Goal: Task Accomplishment & Management: Manage account settings

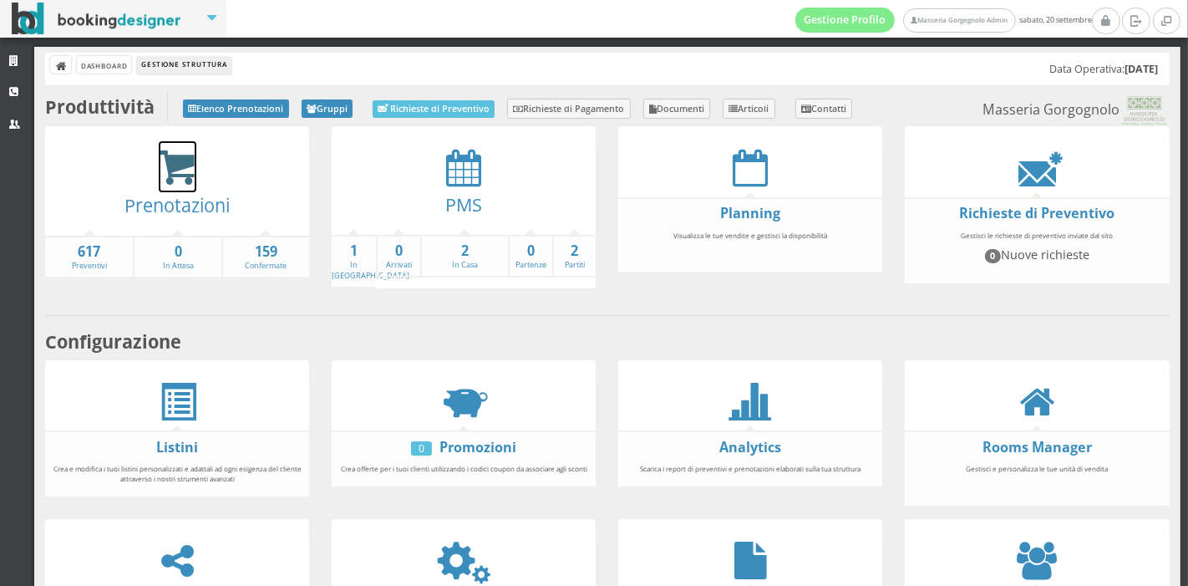
click at [182, 173] on icon at bounding box center [178, 168] width 38 height 38
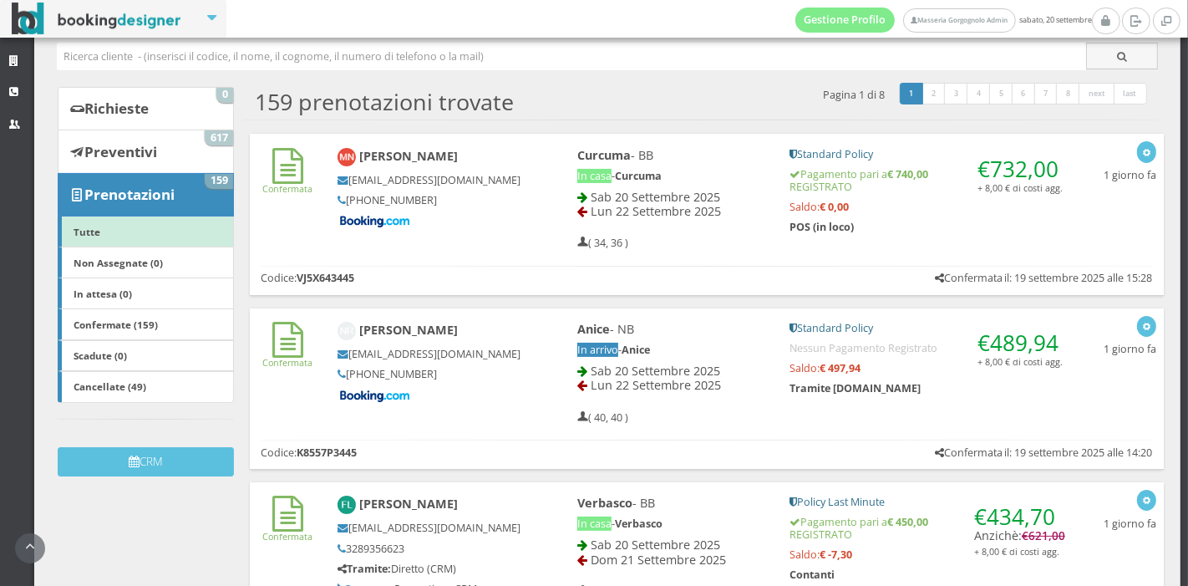
scroll to position [96, 0]
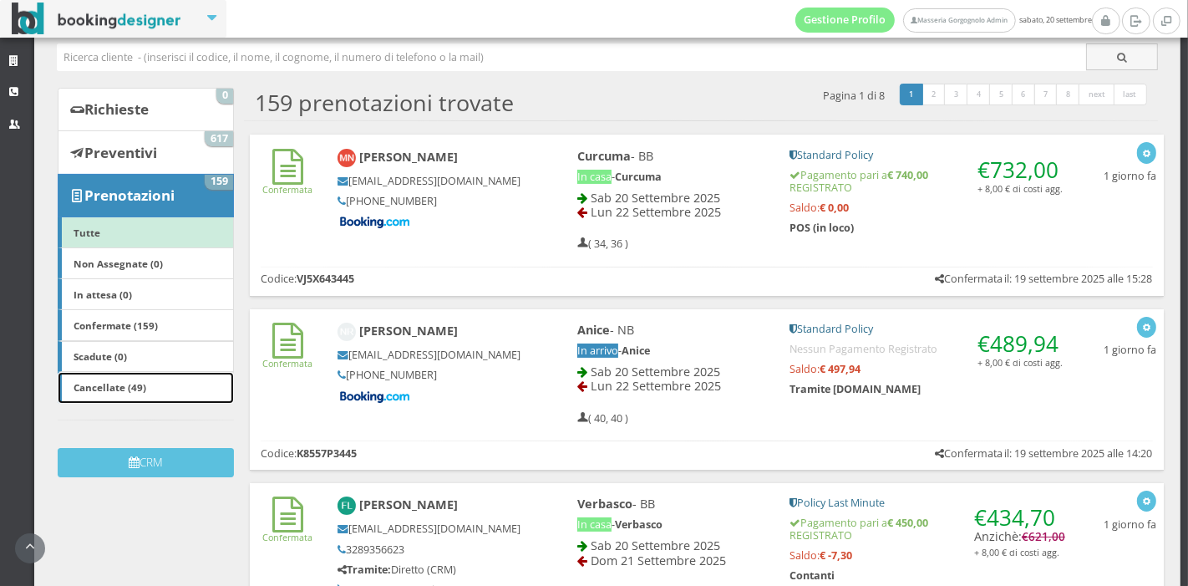
click at [155, 381] on link "Cancellate (49)" at bounding box center [146, 388] width 176 height 32
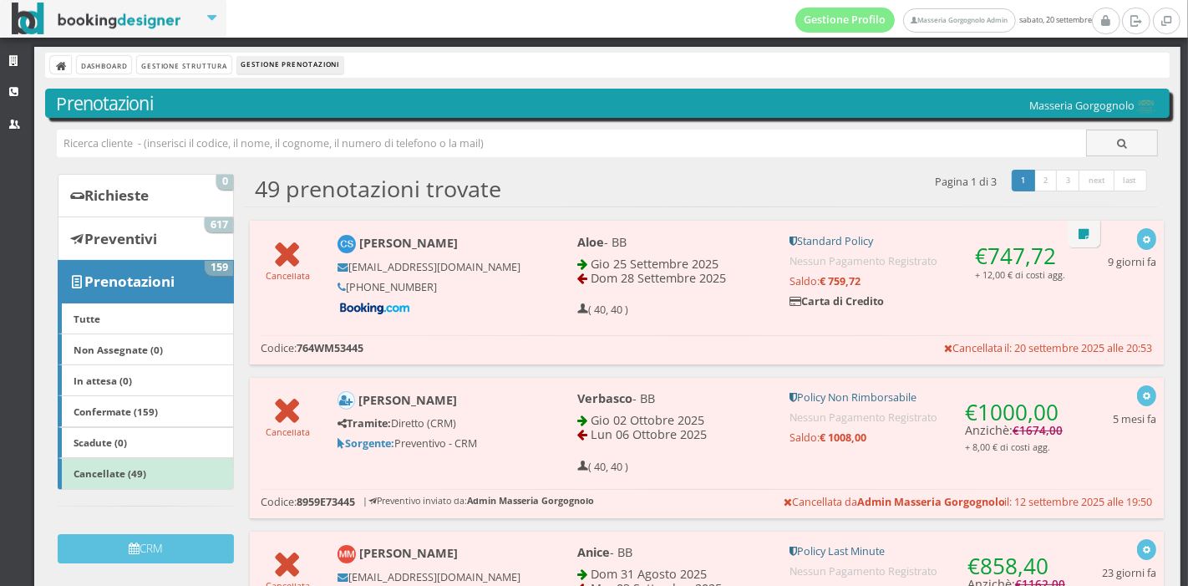
click at [511, 313] on h5 at bounding box center [430, 308] width 184 height 15
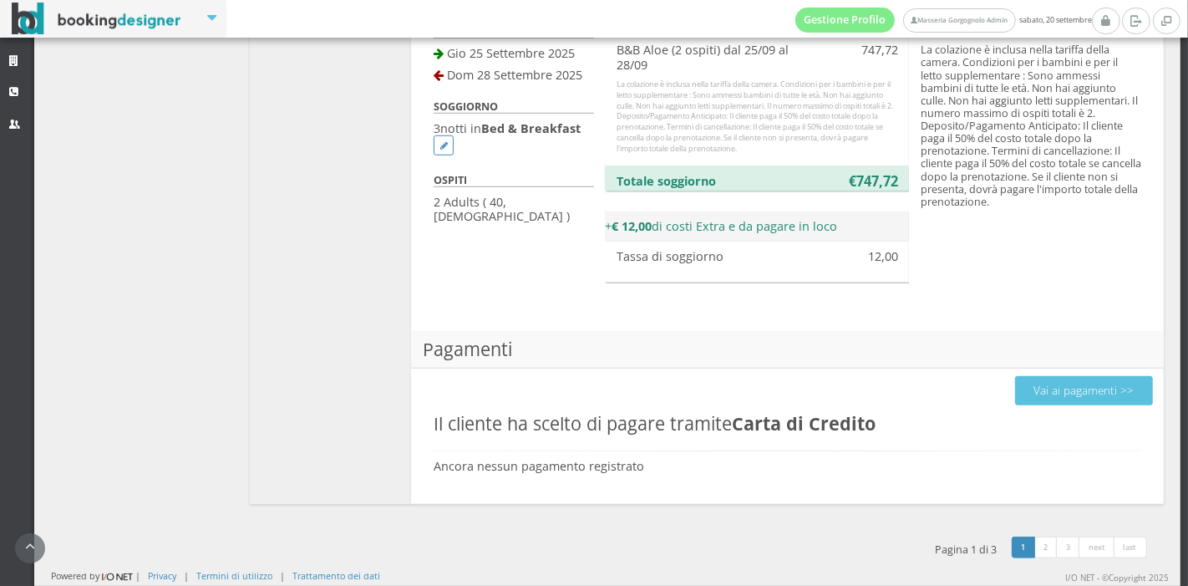
scroll to position [1122, 0]
click at [1020, 380] on button "Vai ai pagamenti >>" at bounding box center [1084, 390] width 138 height 29
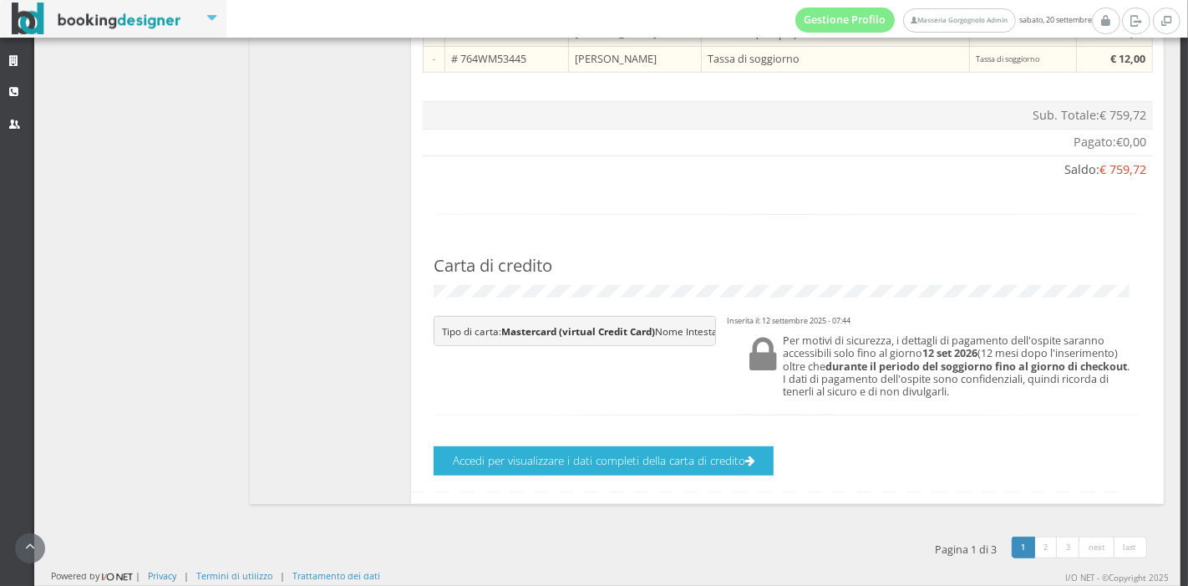
click at [644, 461] on button "Accedi per visualizzare i dati completi della carta di credito" at bounding box center [604, 460] width 340 height 29
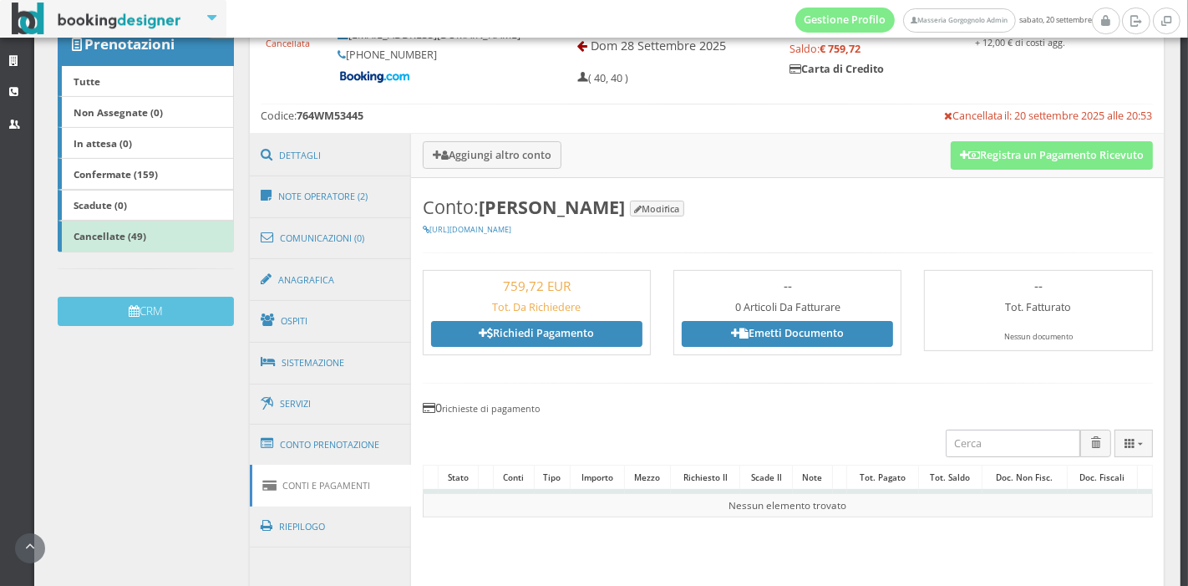
scroll to position [196, 0]
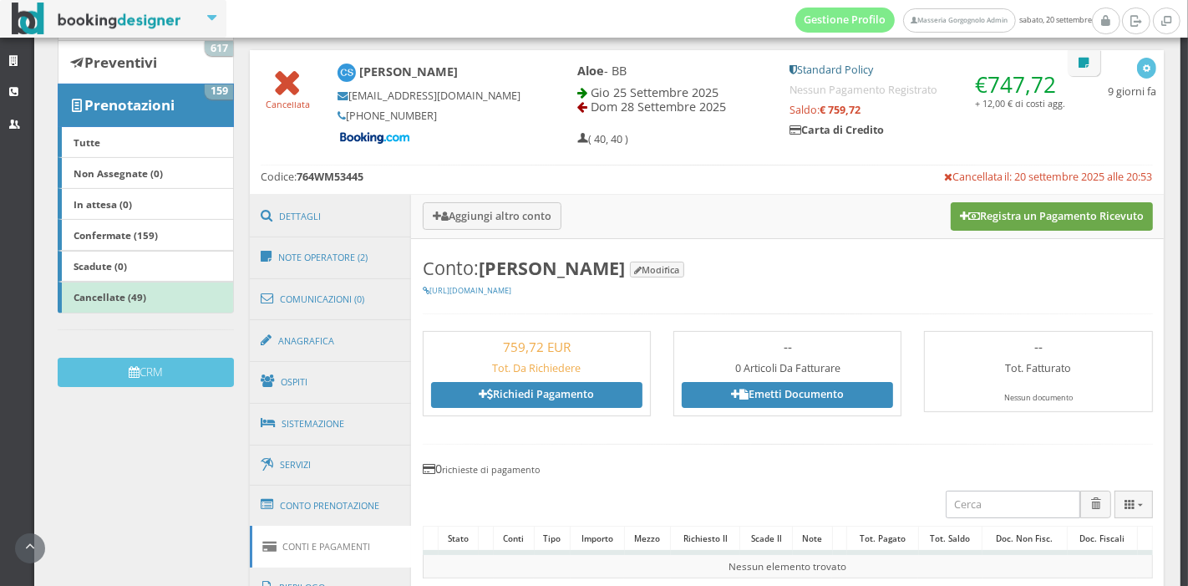
click at [1056, 219] on button "Registra un Pagamento Ricevuto" at bounding box center [1052, 216] width 202 height 28
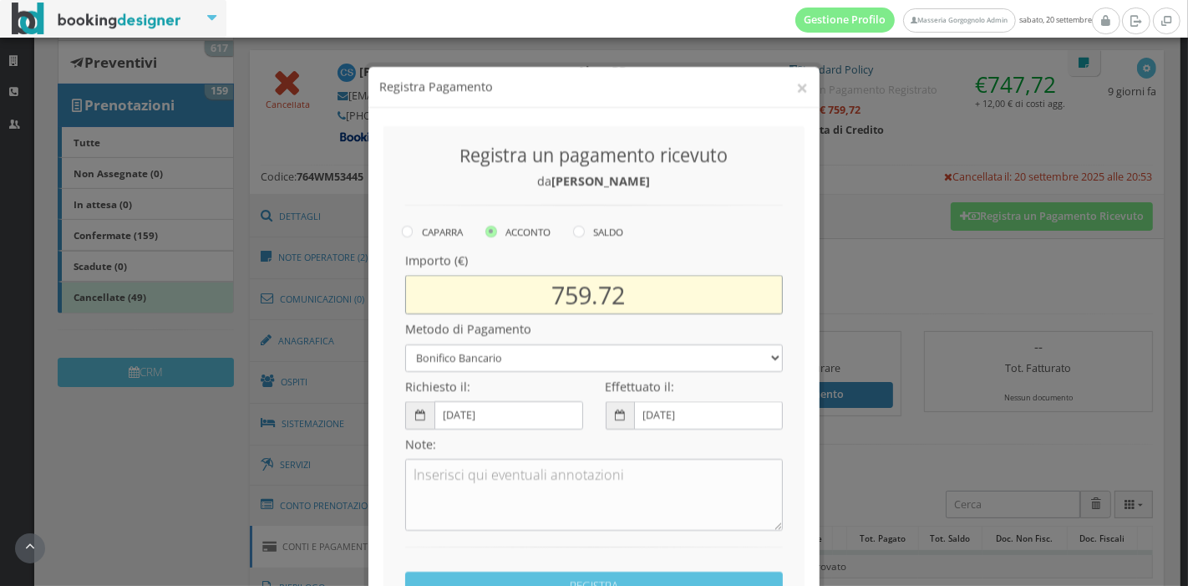
click at [589, 274] on input "759.72" at bounding box center [594, 280] width 378 height 39
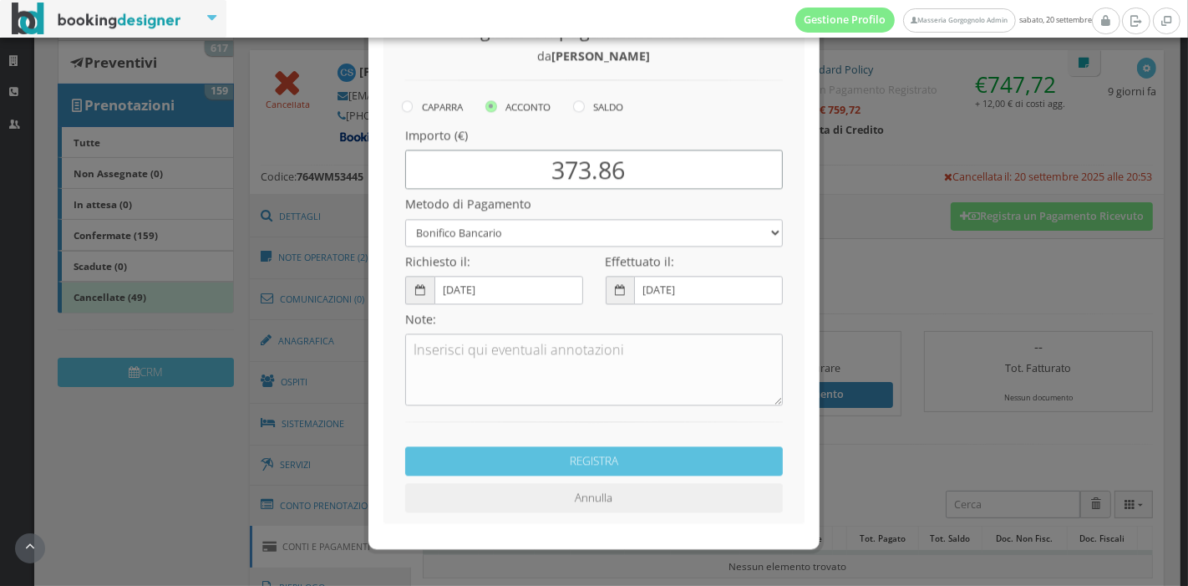
scroll to position [126, 0]
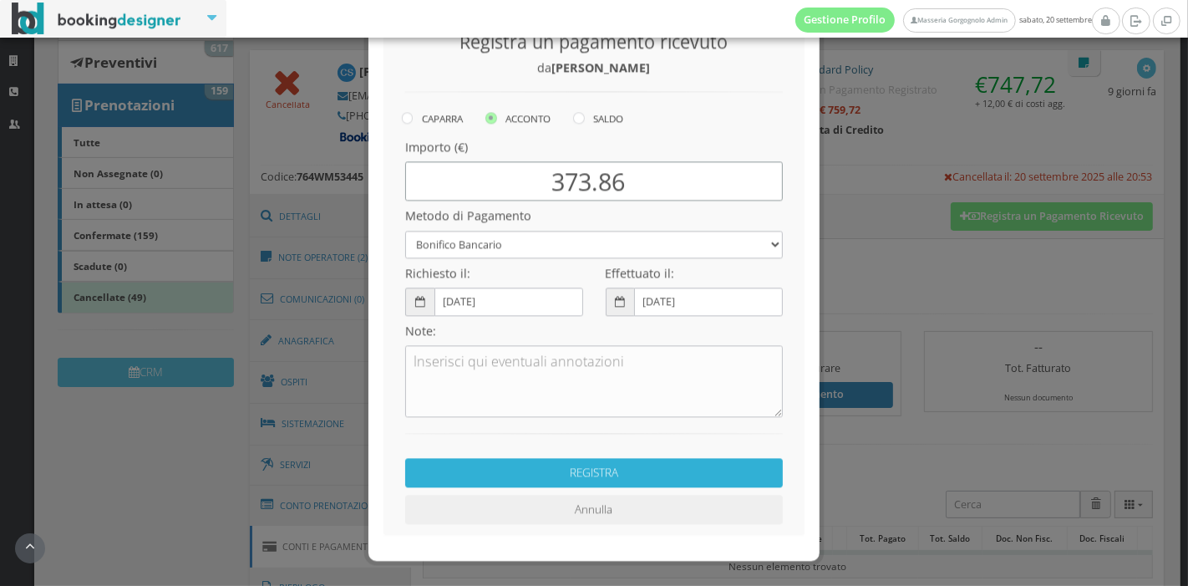
type input "373.86"
click at [615, 447] on button "REGISTRA" at bounding box center [594, 458] width 378 height 29
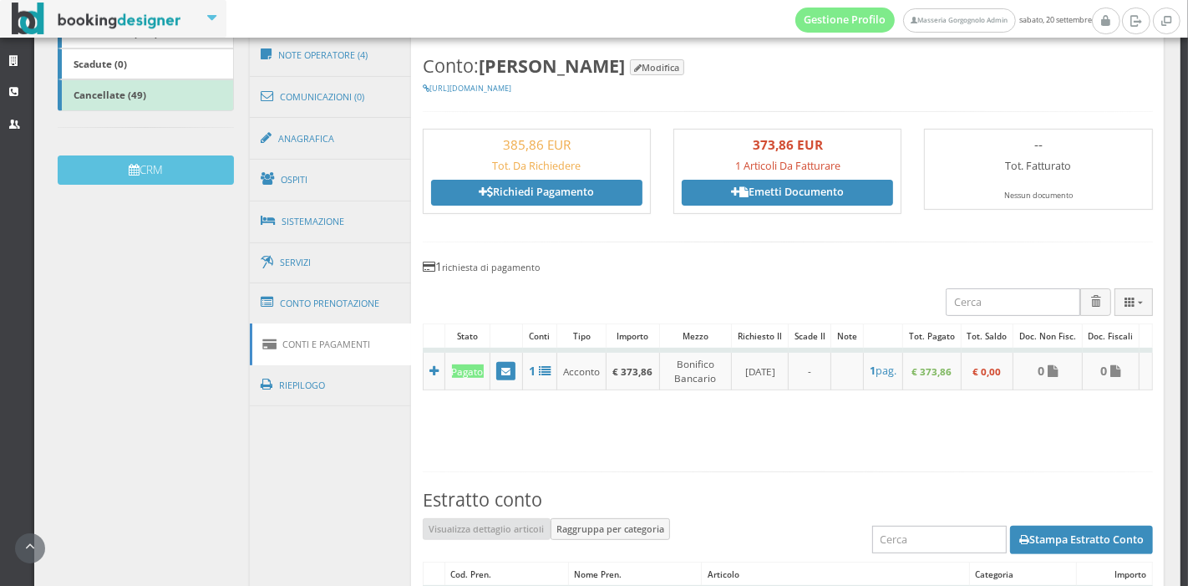
scroll to position [0, 0]
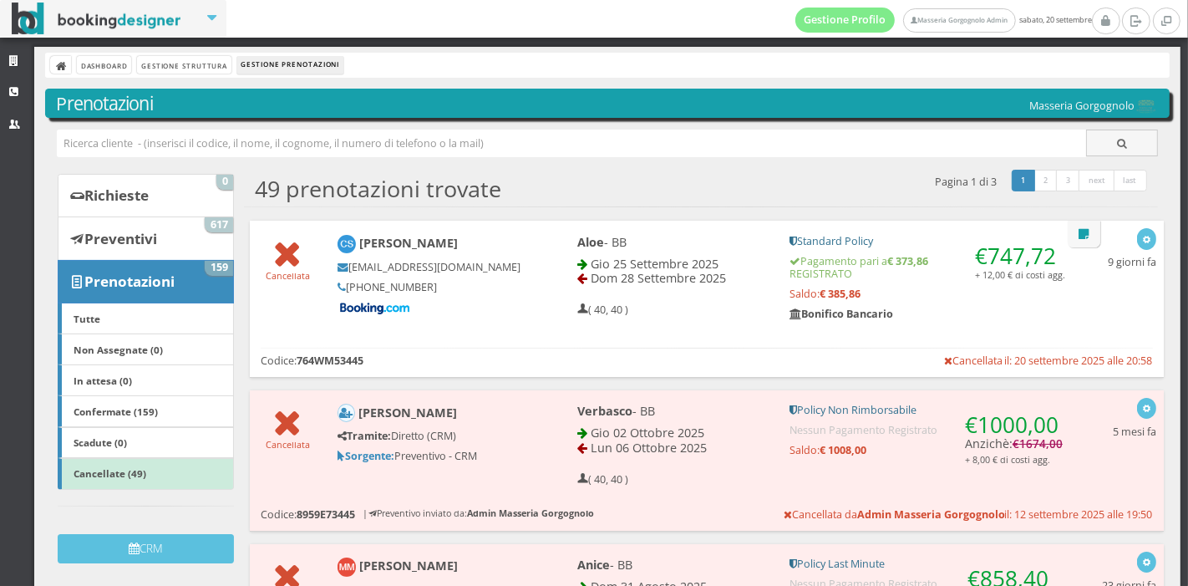
click at [733, 332] on div "Aloe - BB Gio 25 Settembre 2025 Dom 28 Settembre 2025 ( 40, 40 ) € 747,72 + 12,…" at bounding box center [821, 283] width 533 height 112
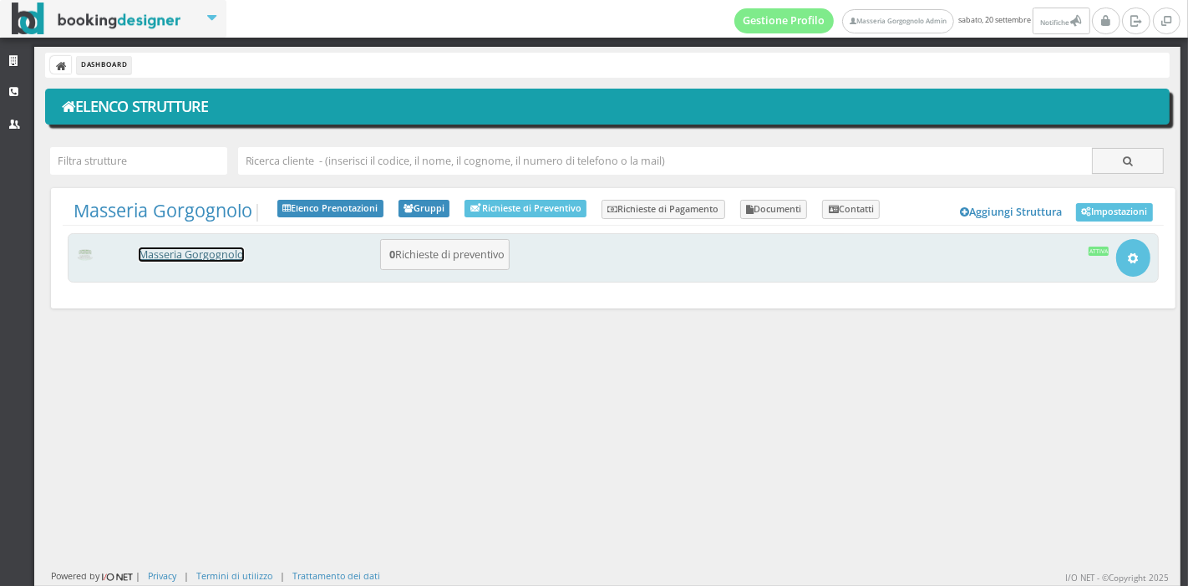
click at [204, 254] on link "Masseria Gorgognolo" at bounding box center [191, 254] width 105 height 14
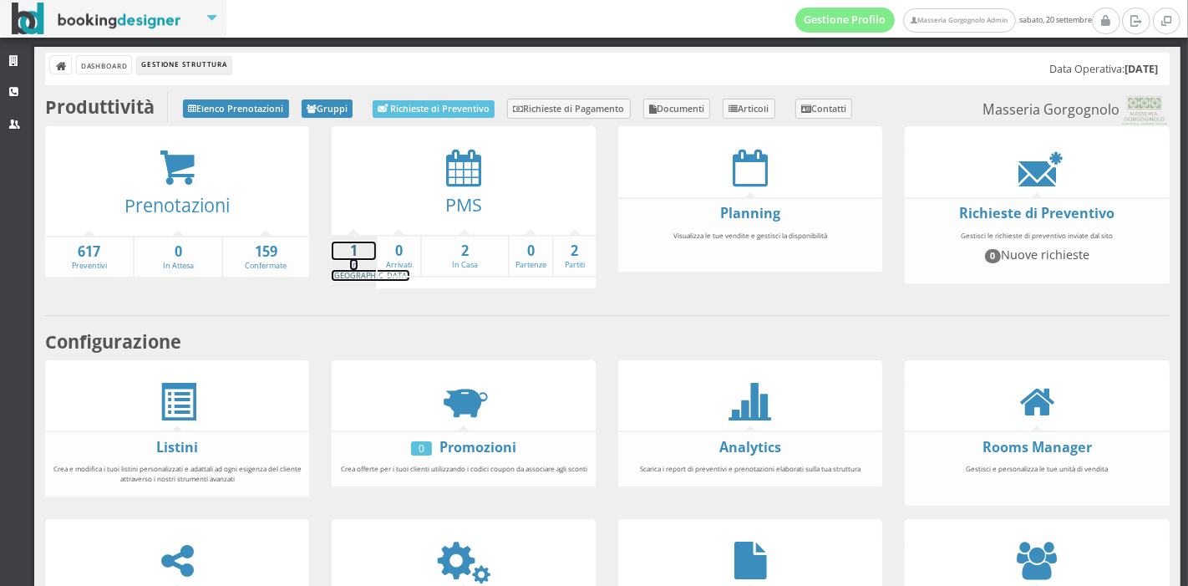
click at [355, 253] on strong "1" at bounding box center [354, 251] width 44 height 19
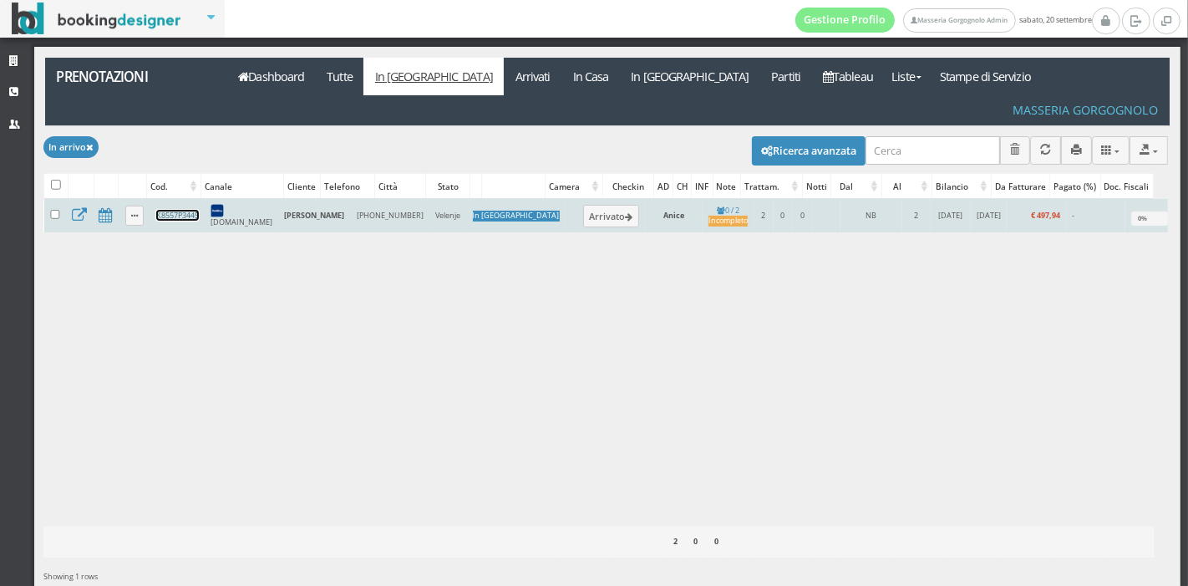
click at [192, 210] on link "K8557P3445" at bounding box center [177, 215] width 43 height 11
click at [583, 205] on button "Arrivato" at bounding box center [611, 216] width 56 height 22
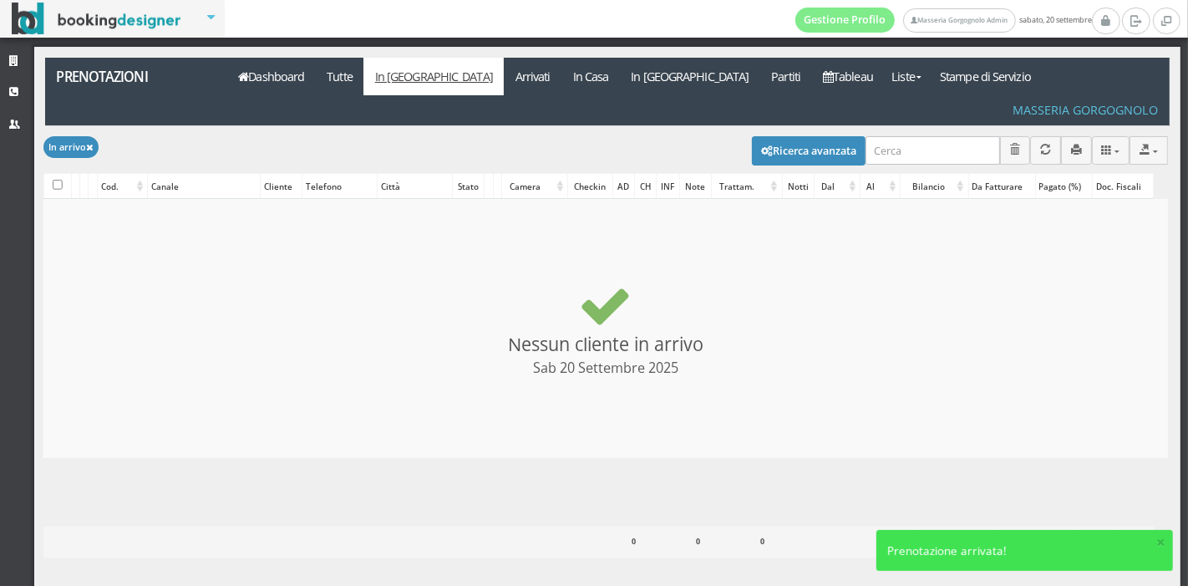
checkbox input "false"
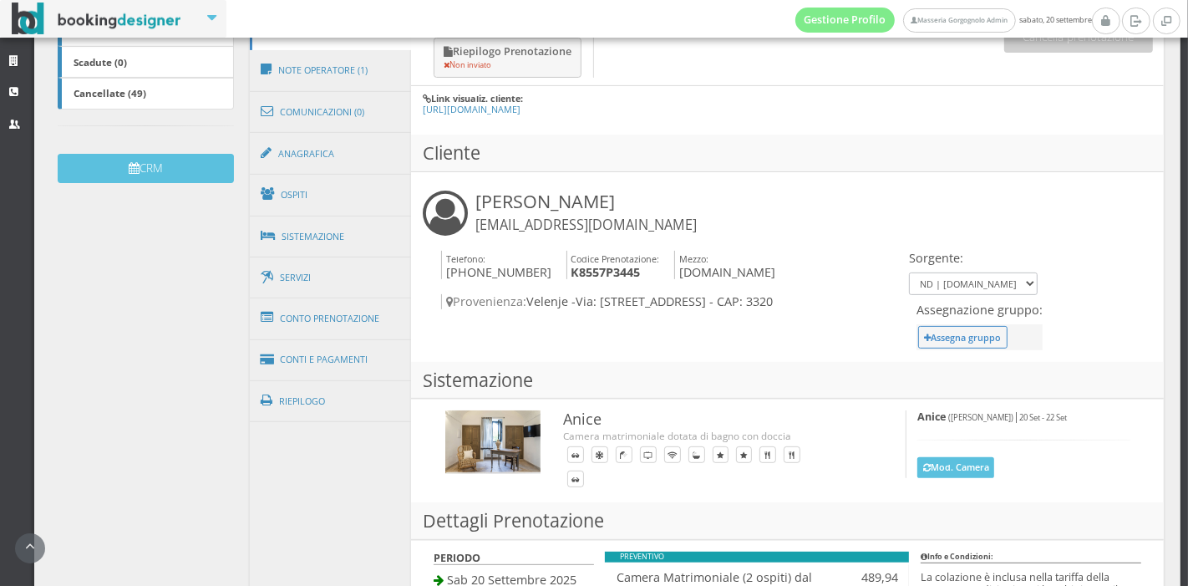
scroll to position [455, 0]
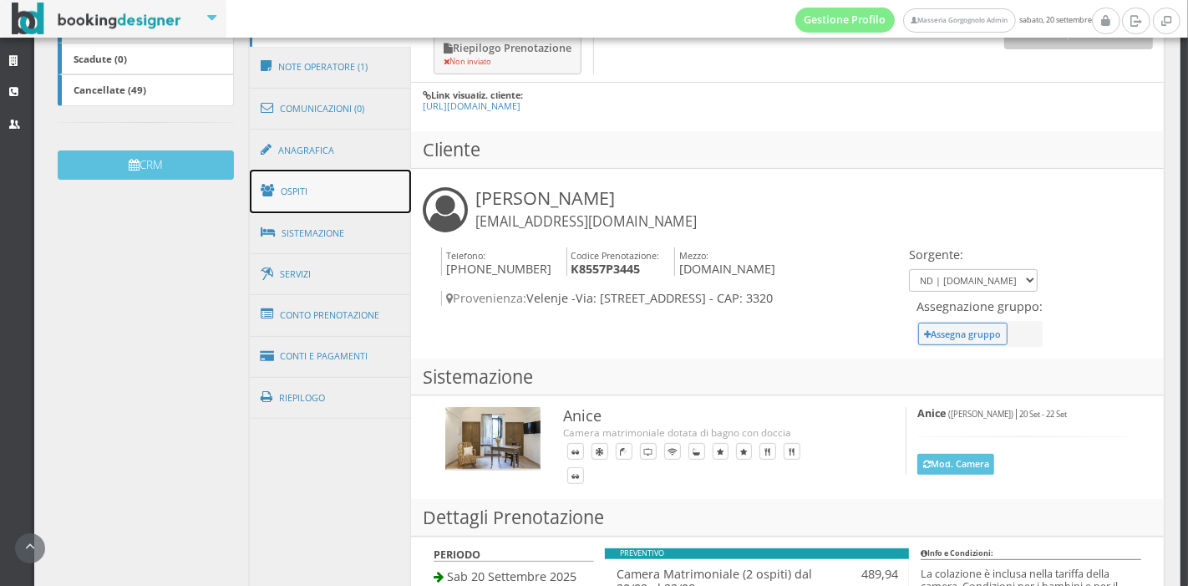
click at [346, 192] on link "Ospiti" at bounding box center [331, 191] width 162 height 43
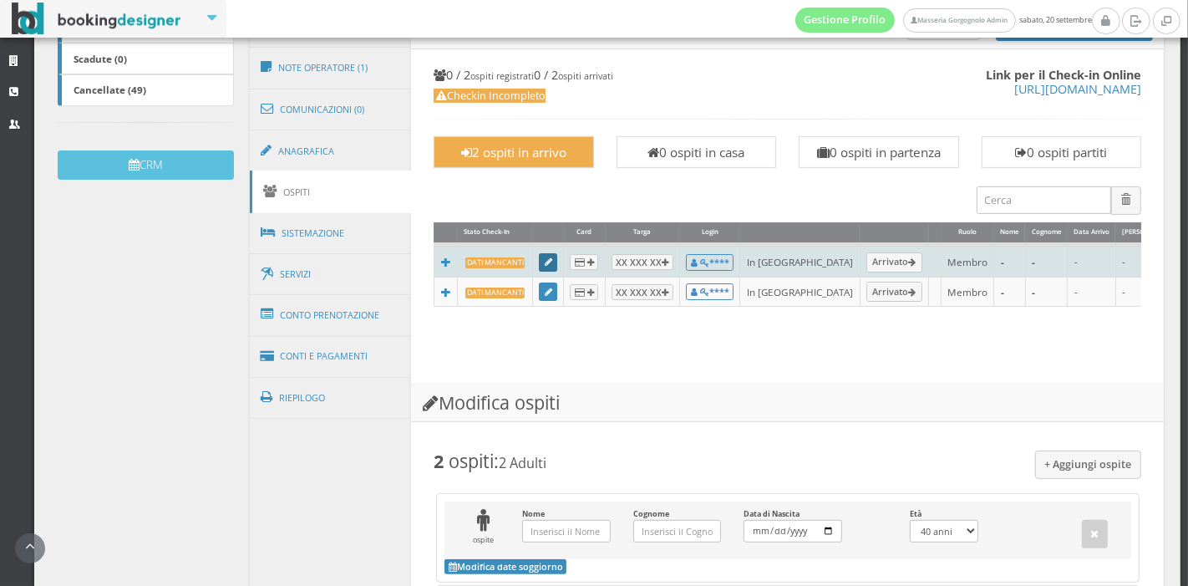
click at [545, 266] on icon at bounding box center [549, 262] width 8 height 9
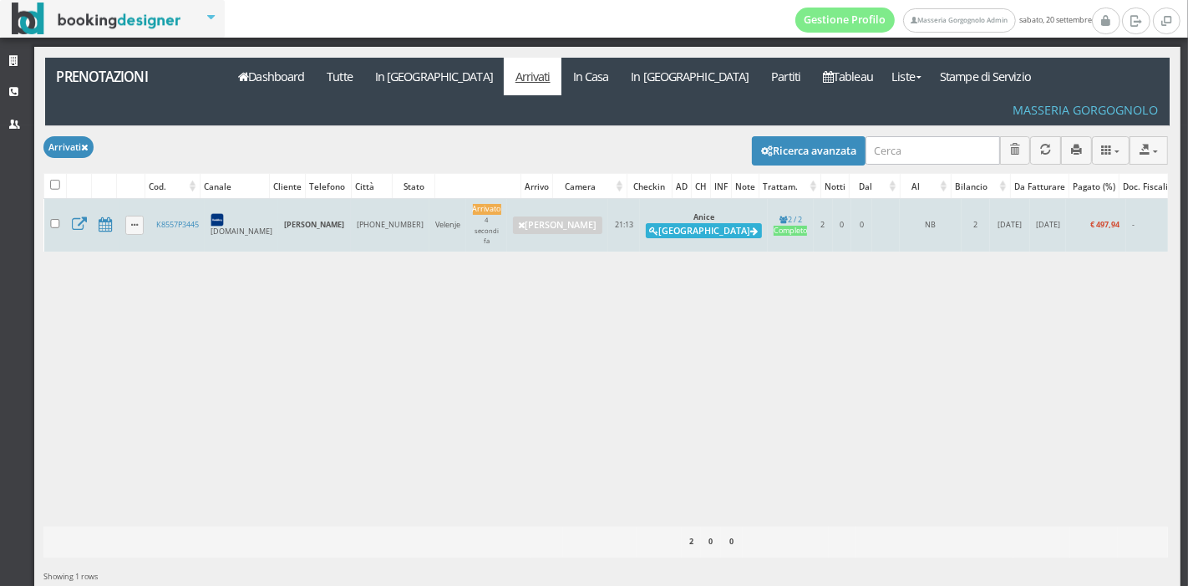
click at [646, 223] on button "Alloggia" at bounding box center [704, 230] width 116 height 15
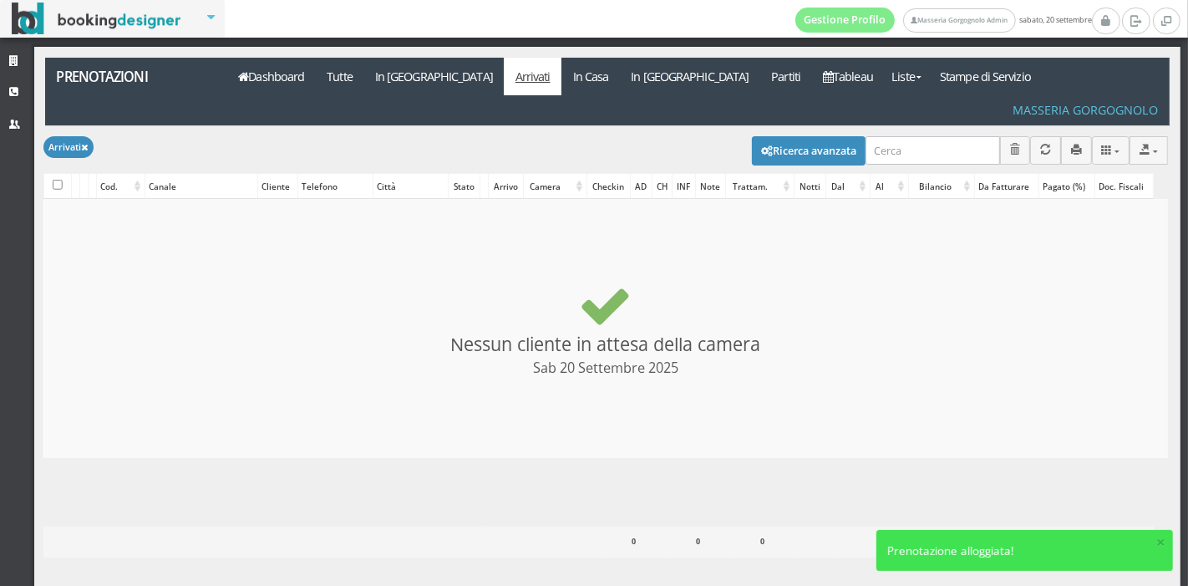
checkbox input "false"
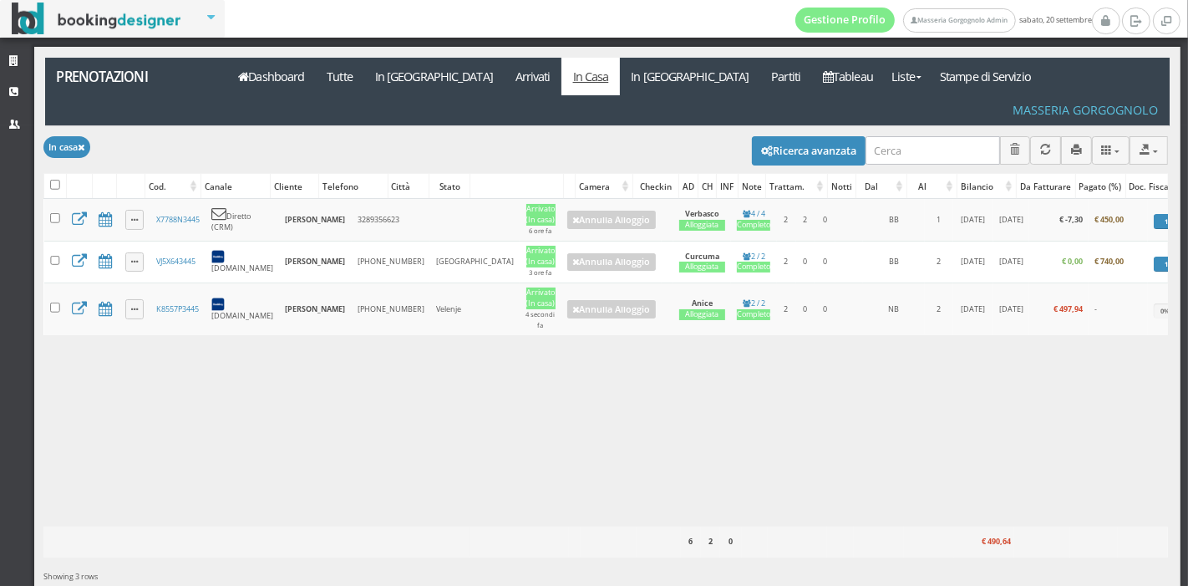
scroll to position [27, 0]
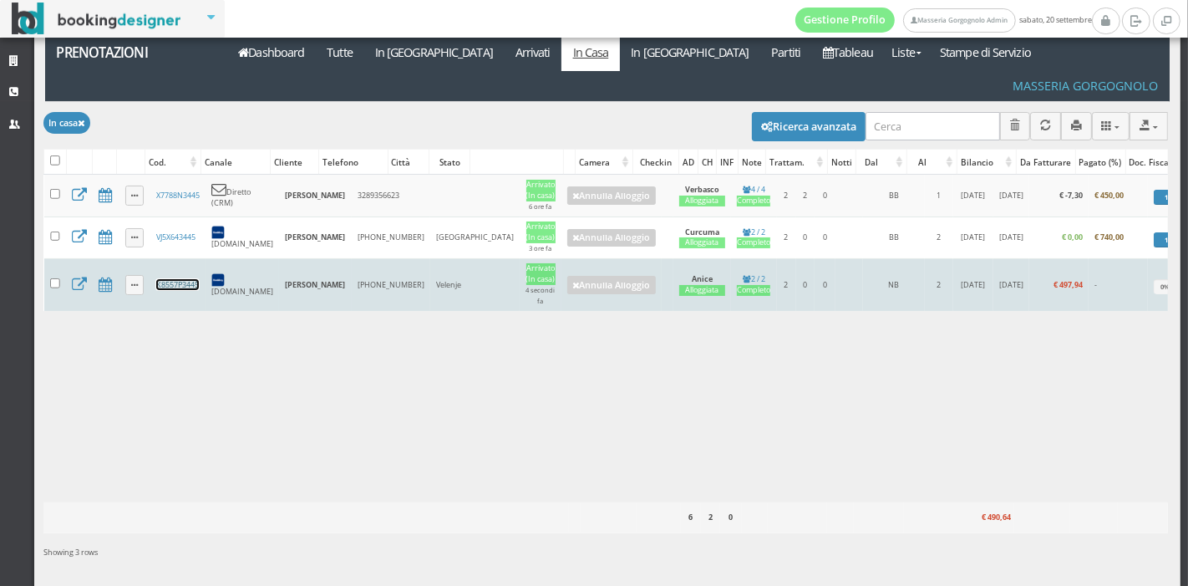
click at [189, 279] on link "K8557P3445" at bounding box center [177, 284] width 43 height 11
click at [191, 279] on link "K8557P3445" at bounding box center [177, 284] width 43 height 11
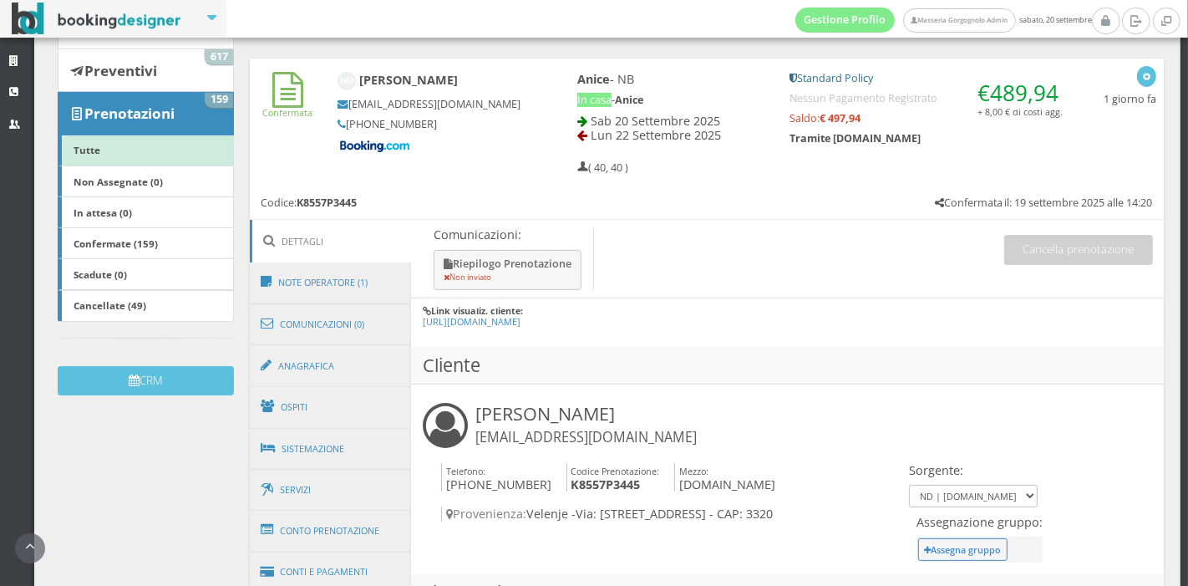
scroll to position [308, 0]
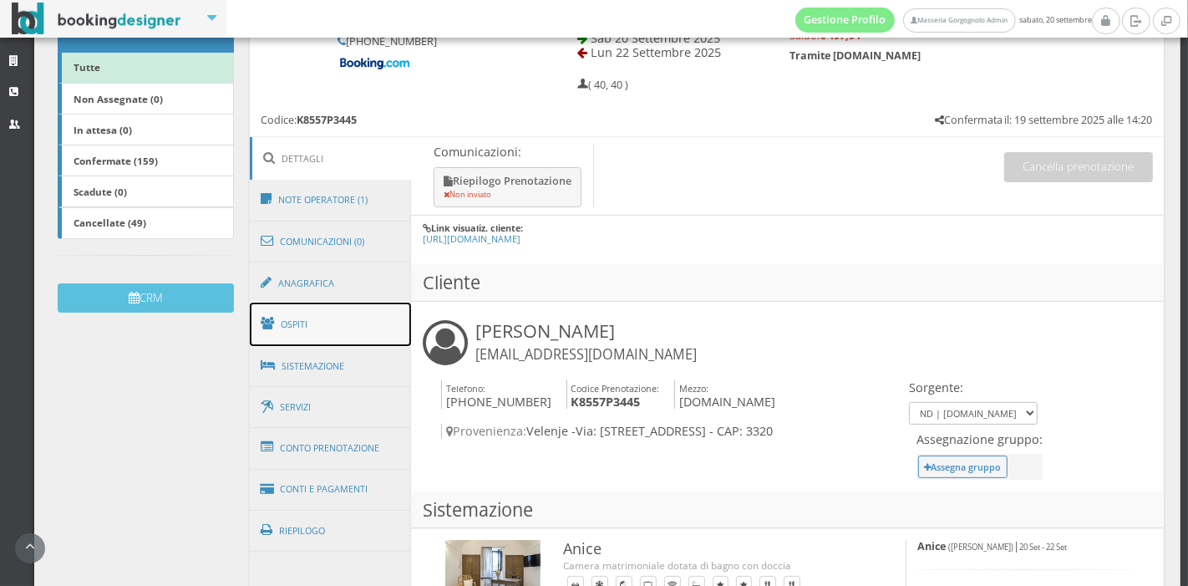
click at [353, 314] on link "Ospiti" at bounding box center [331, 324] width 162 height 43
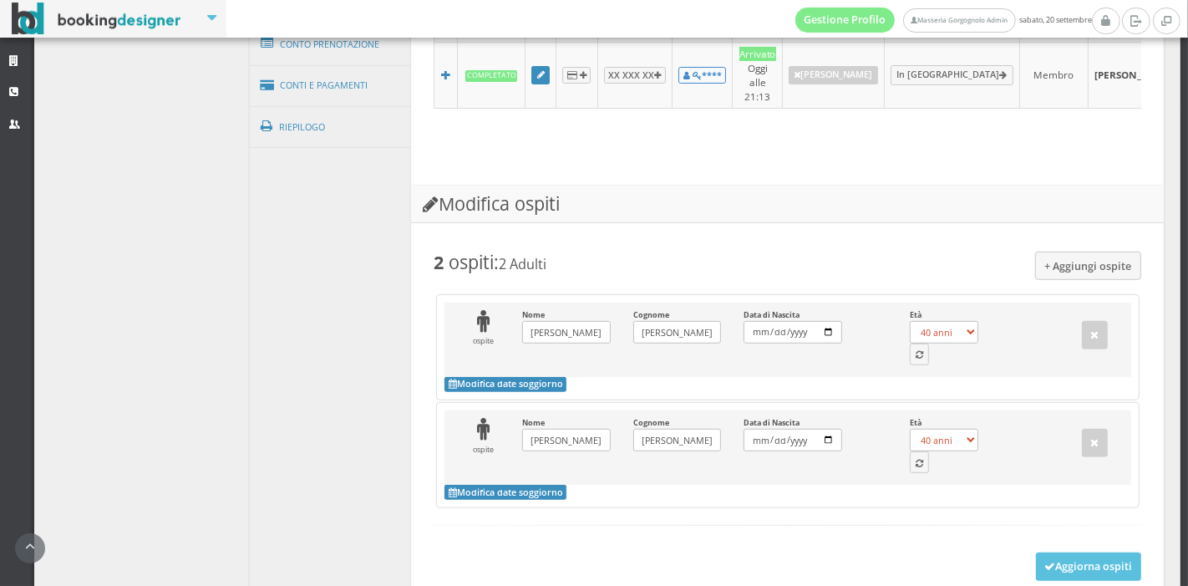
scroll to position [757, 0]
click at [916, 349] on icon "button" at bounding box center [920, 353] width 8 height 9
select select "30"
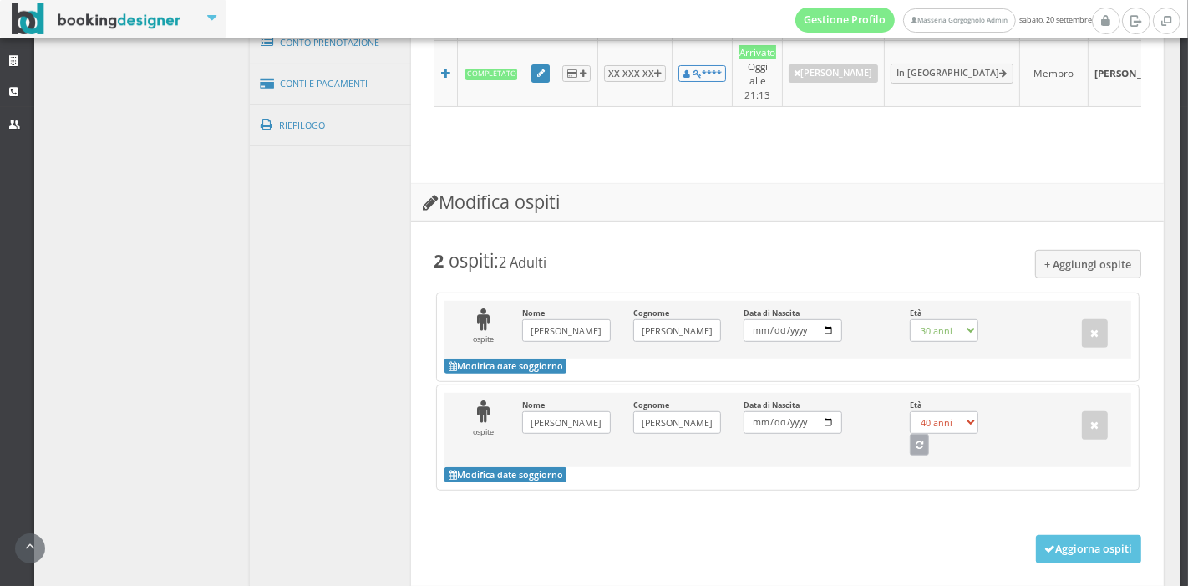
click at [916, 441] on icon "button" at bounding box center [920, 445] width 8 height 9
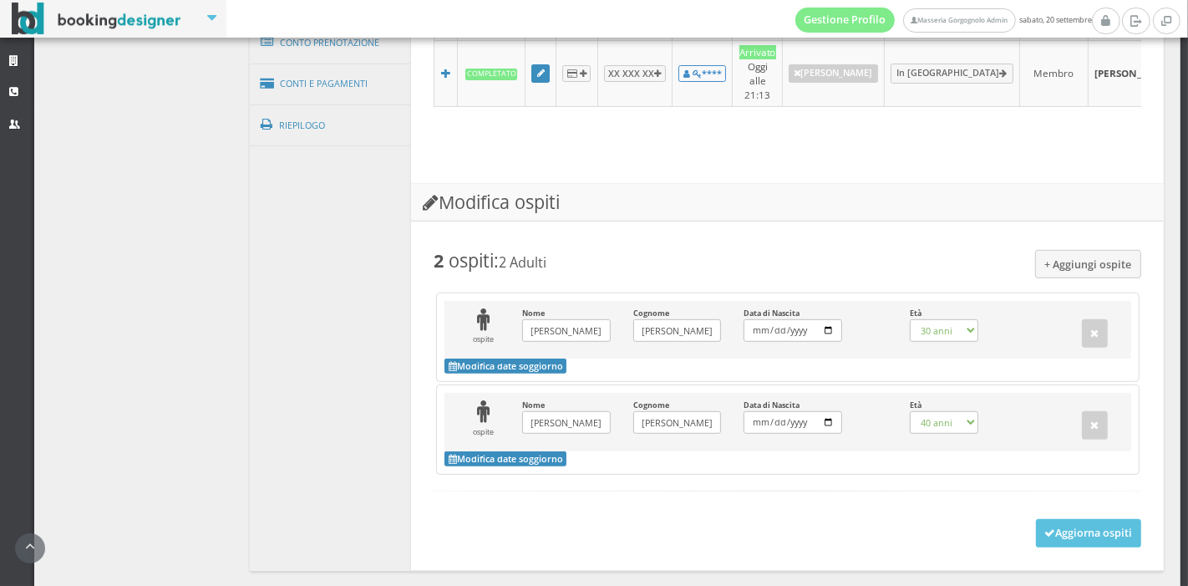
select select "28"
click at [1054, 519] on button "Aggiorna ospiti" at bounding box center [1089, 533] width 106 height 28
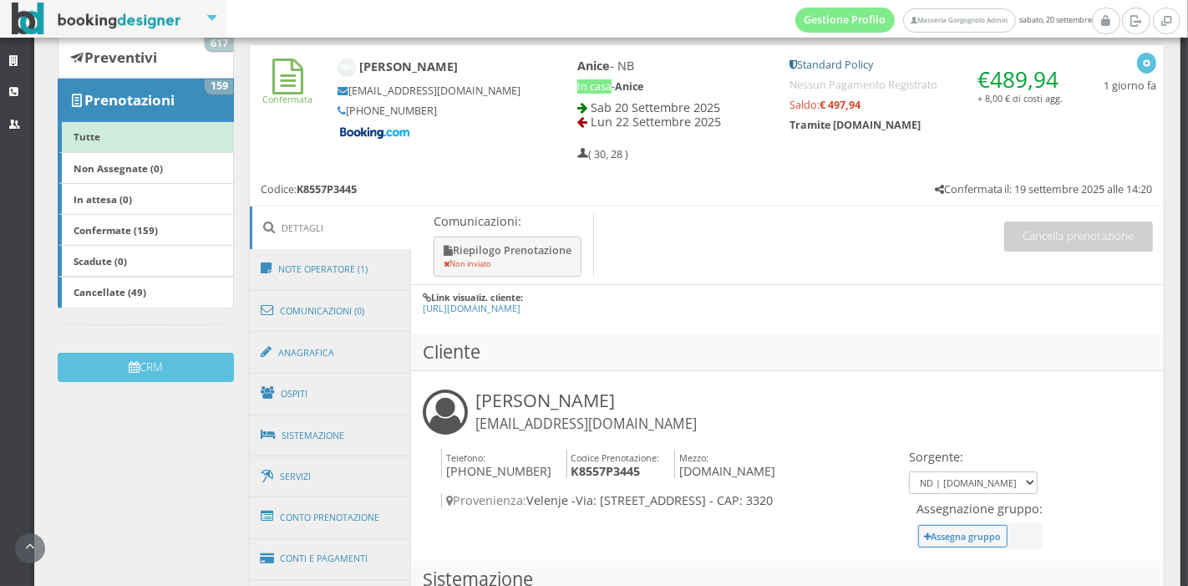
scroll to position [335, 0]
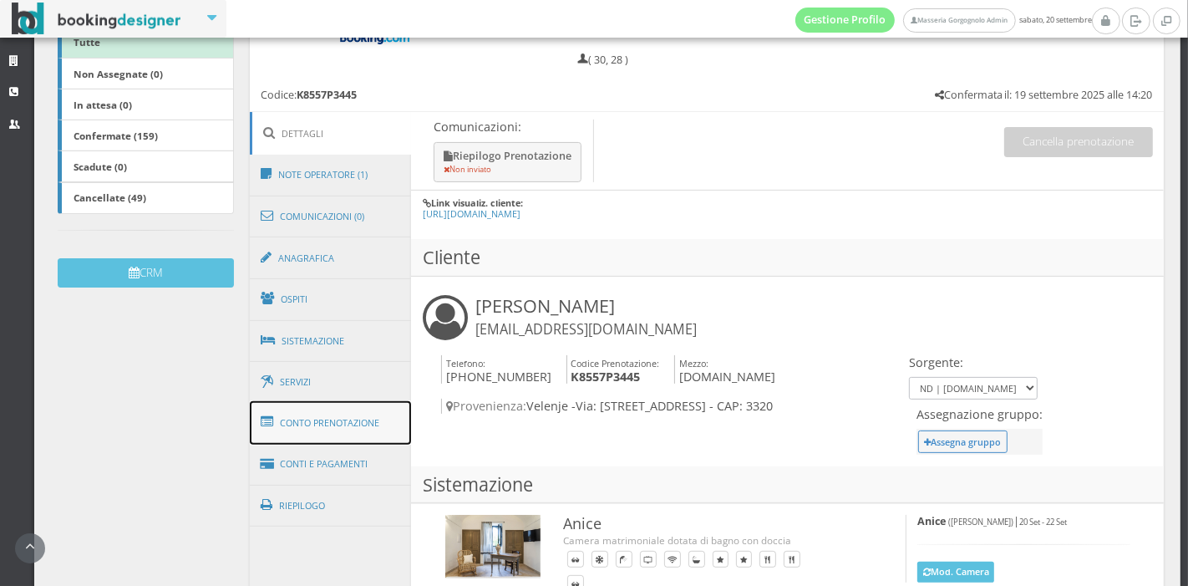
click at [318, 430] on link "Conto Prenotazione" at bounding box center [331, 422] width 162 height 43
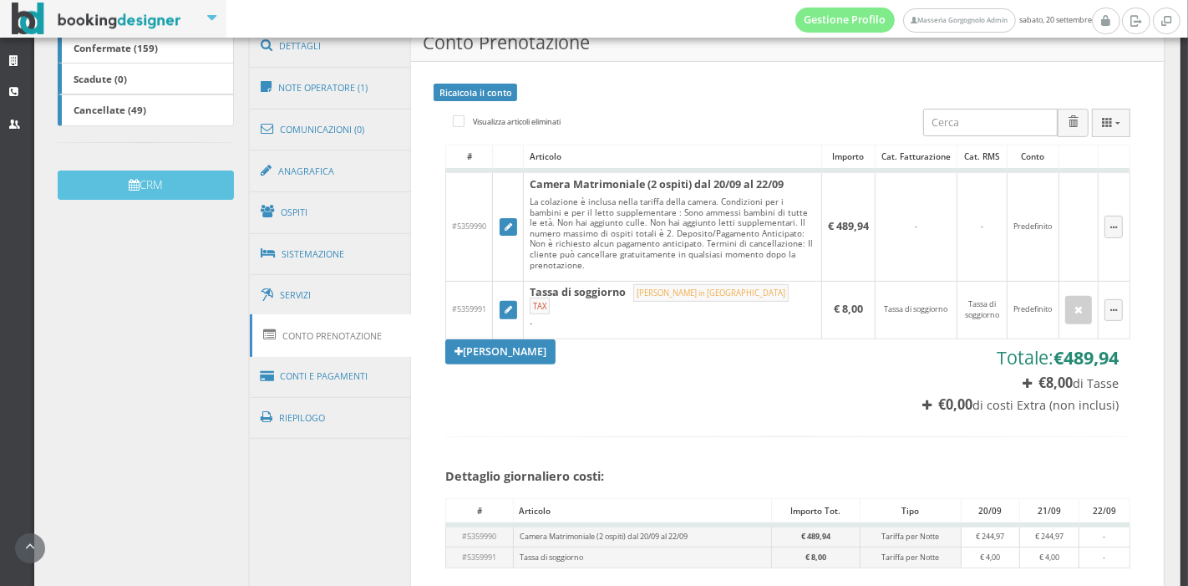
scroll to position [435, 0]
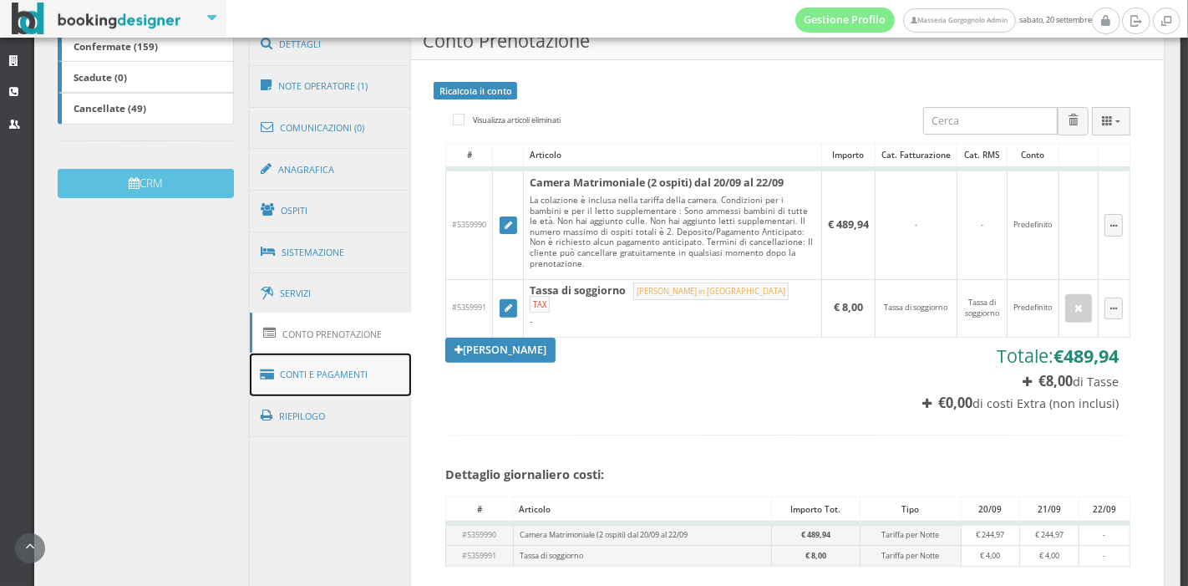
click at [361, 369] on link "Conti e Pagamenti" at bounding box center [331, 375] width 162 height 43
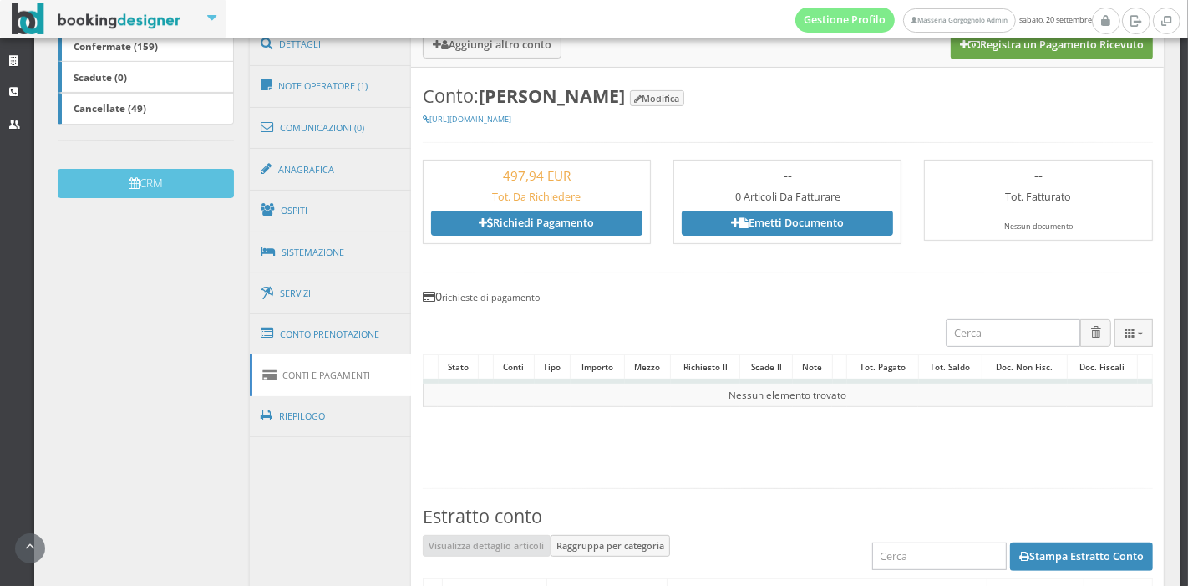
click at [995, 46] on button "Registra un Pagamento Ricevuto" at bounding box center [1052, 44] width 202 height 28
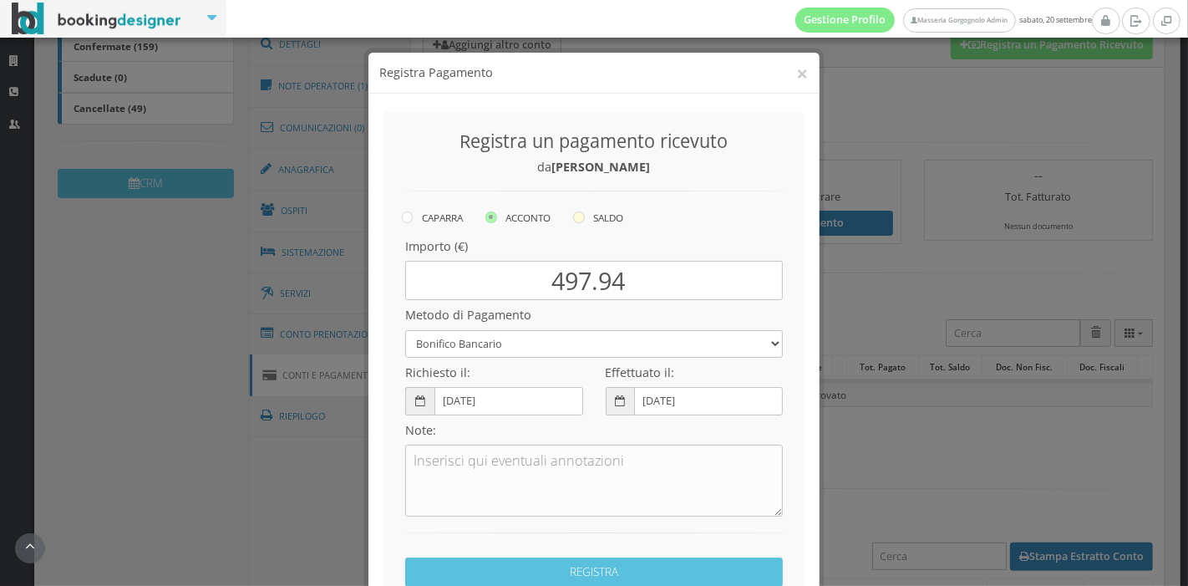
click at [592, 223] on label "SALDO" at bounding box center [598, 217] width 50 height 20
radio input "true"
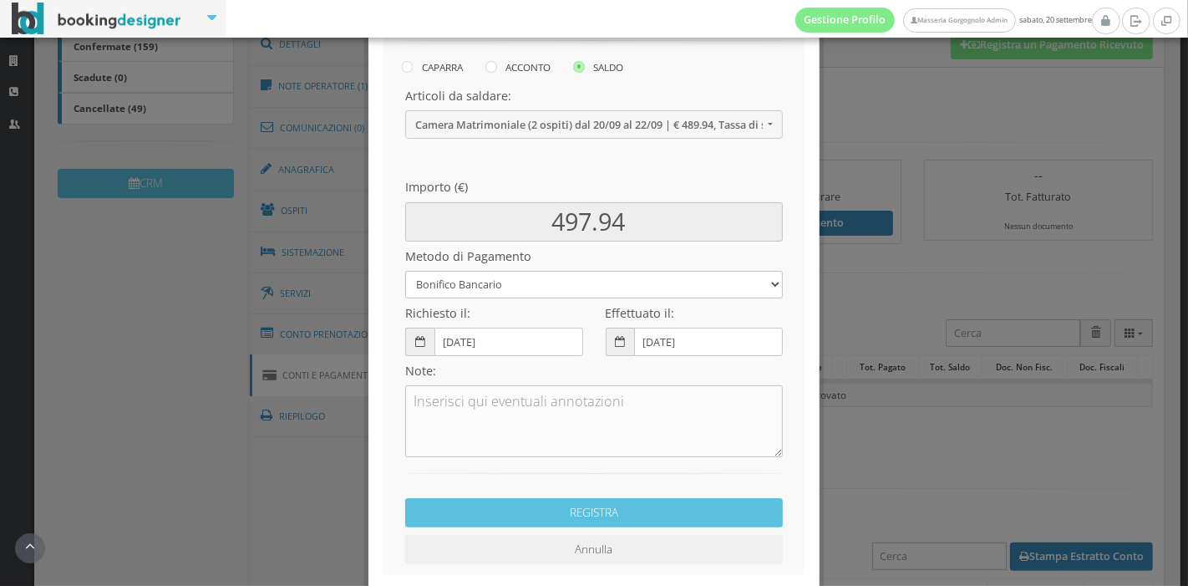
scroll to position [168, 0]
click at [552, 287] on select "Bonifico Bancario Carta di Credito Pay By Link Contanti Assegno Bancario Assegn…" at bounding box center [594, 284] width 378 height 28
select select
click at [405, 270] on select "Bonifico Bancario Carta di Credito Pay By Link Contanti Assegno Bancario Assegn…" at bounding box center [594, 284] width 378 height 28
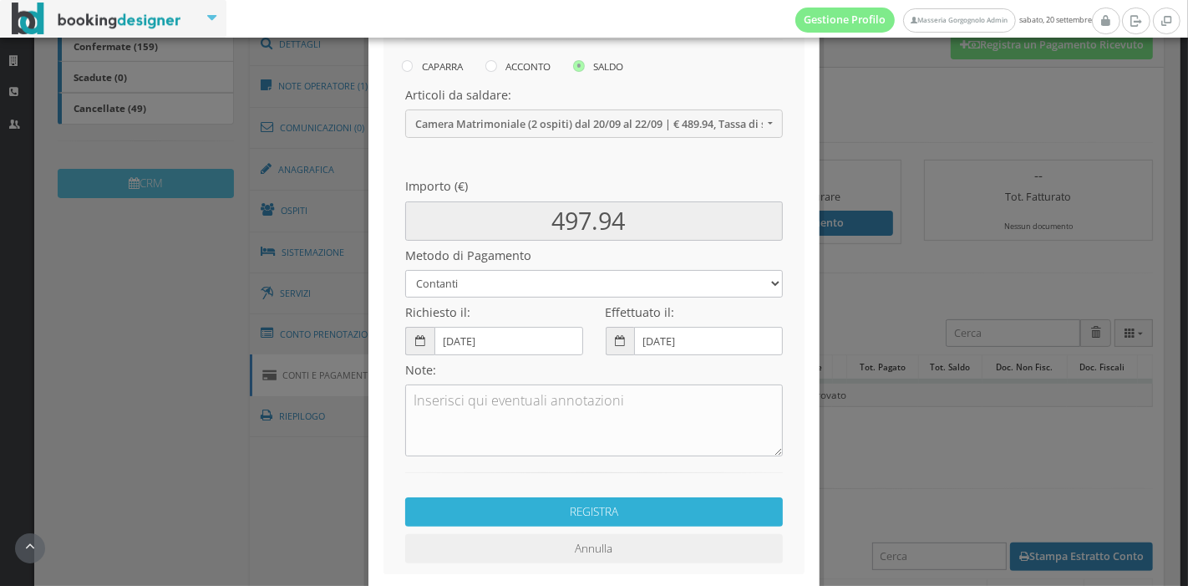
click at [533, 513] on button "REGISTRA" at bounding box center [594, 511] width 378 height 29
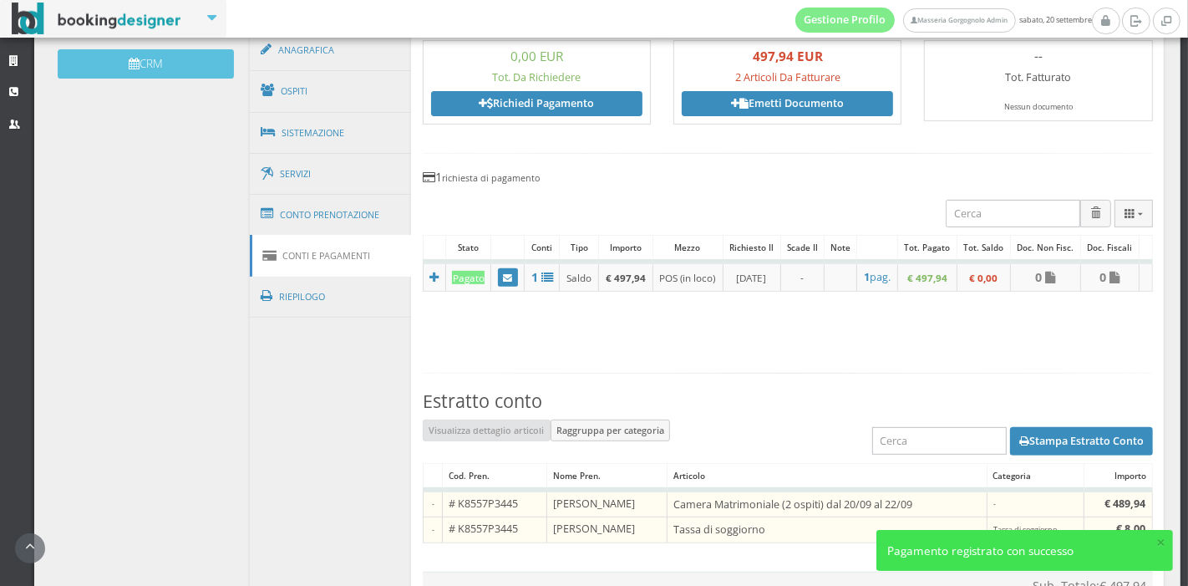
scroll to position [598, 0]
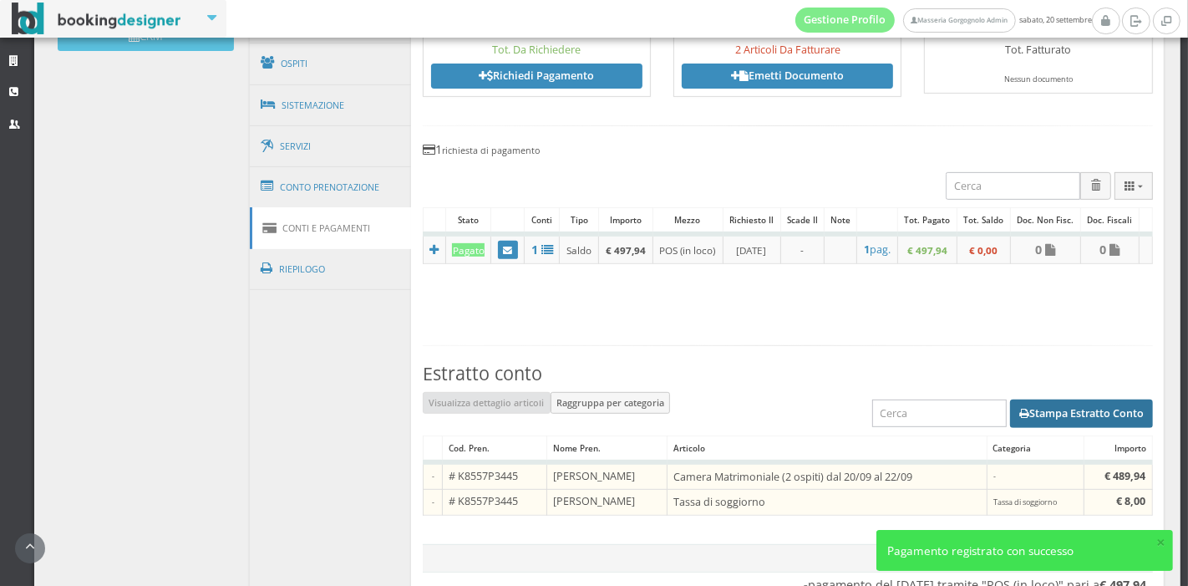
click at [1026, 416] on button "Stampa Estratto Conto" at bounding box center [1081, 413] width 143 height 28
